Goal: Check status: Check status

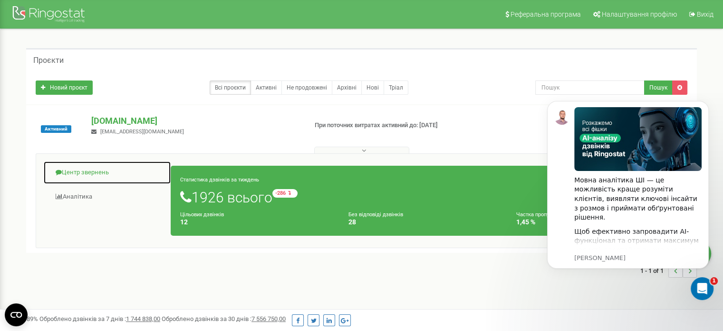
click at [98, 168] on link "Центр звернень" at bounding box center [107, 172] width 128 height 23
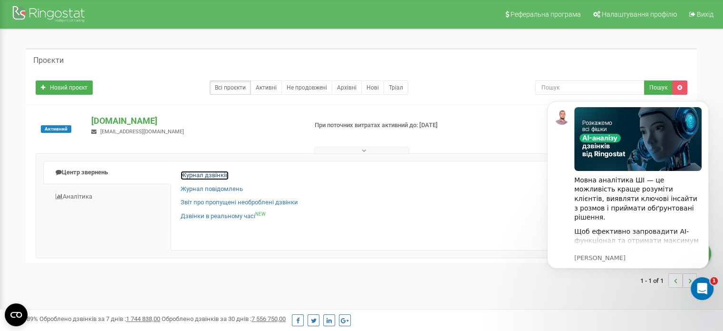
click at [216, 176] on link "Журнал дзвінків" at bounding box center [205, 175] width 48 height 9
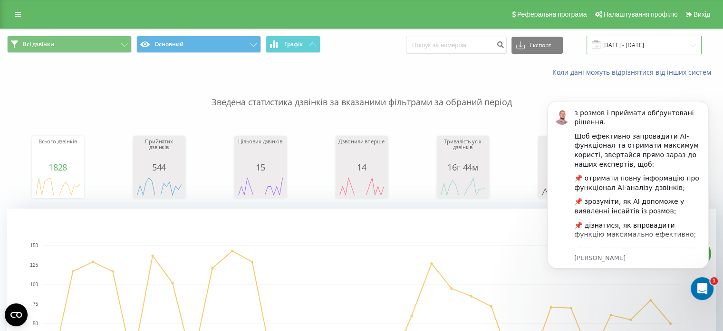
click at [651, 43] on input "[DATE] - [DATE]" at bounding box center [644, 45] width 115 height 19
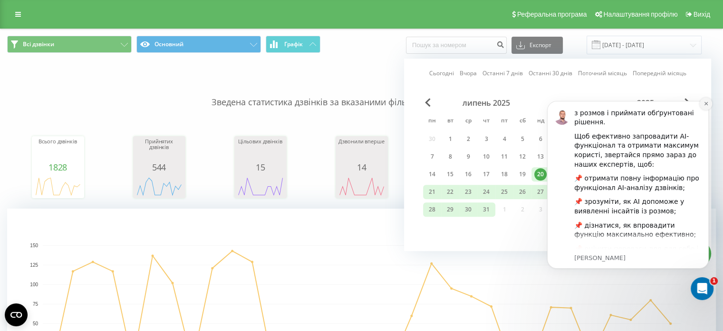
click at [705, 104] on icon "Dismiss notification" at bounding box center [706, 103] width 5 height 5
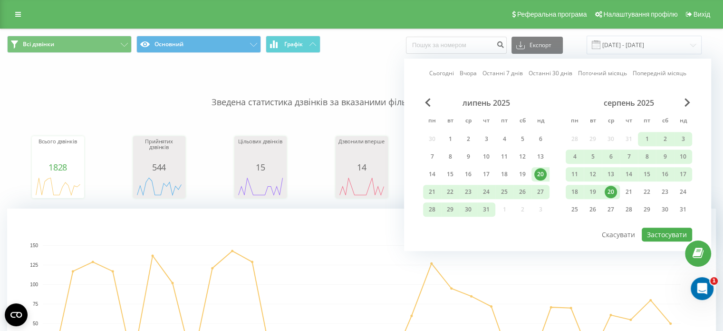
click at [615, 192] on div "20" at bounding box center [611, 191] width 12 height 12
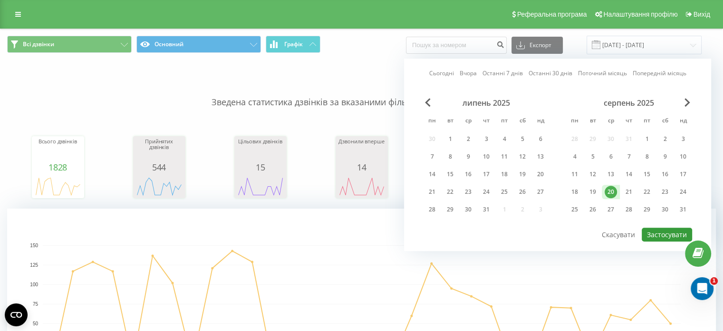
click at [653, 230] on button "Застосувати" at bounding box center [667, 234] width 50 height 14
type input "[DATE] - [DATE]"
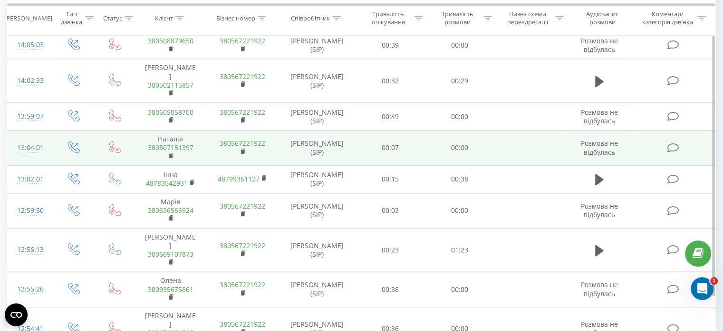
scroll to position [1100, 0]
